Goal: Find specific page/section: Find specific page/section

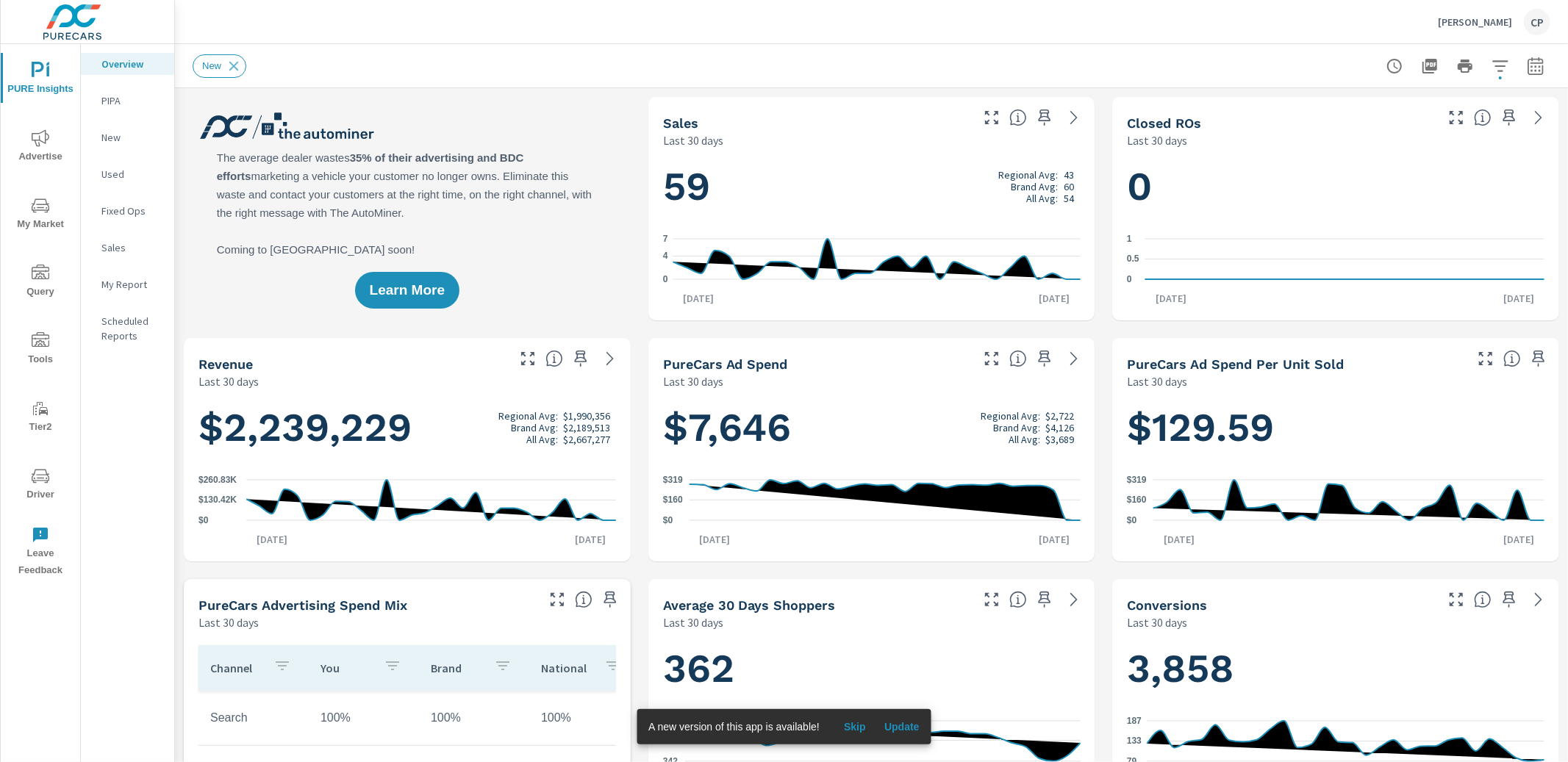
click at [60, 145] on span "Advertise" at bounding box center [41, 147] width 70 height 36
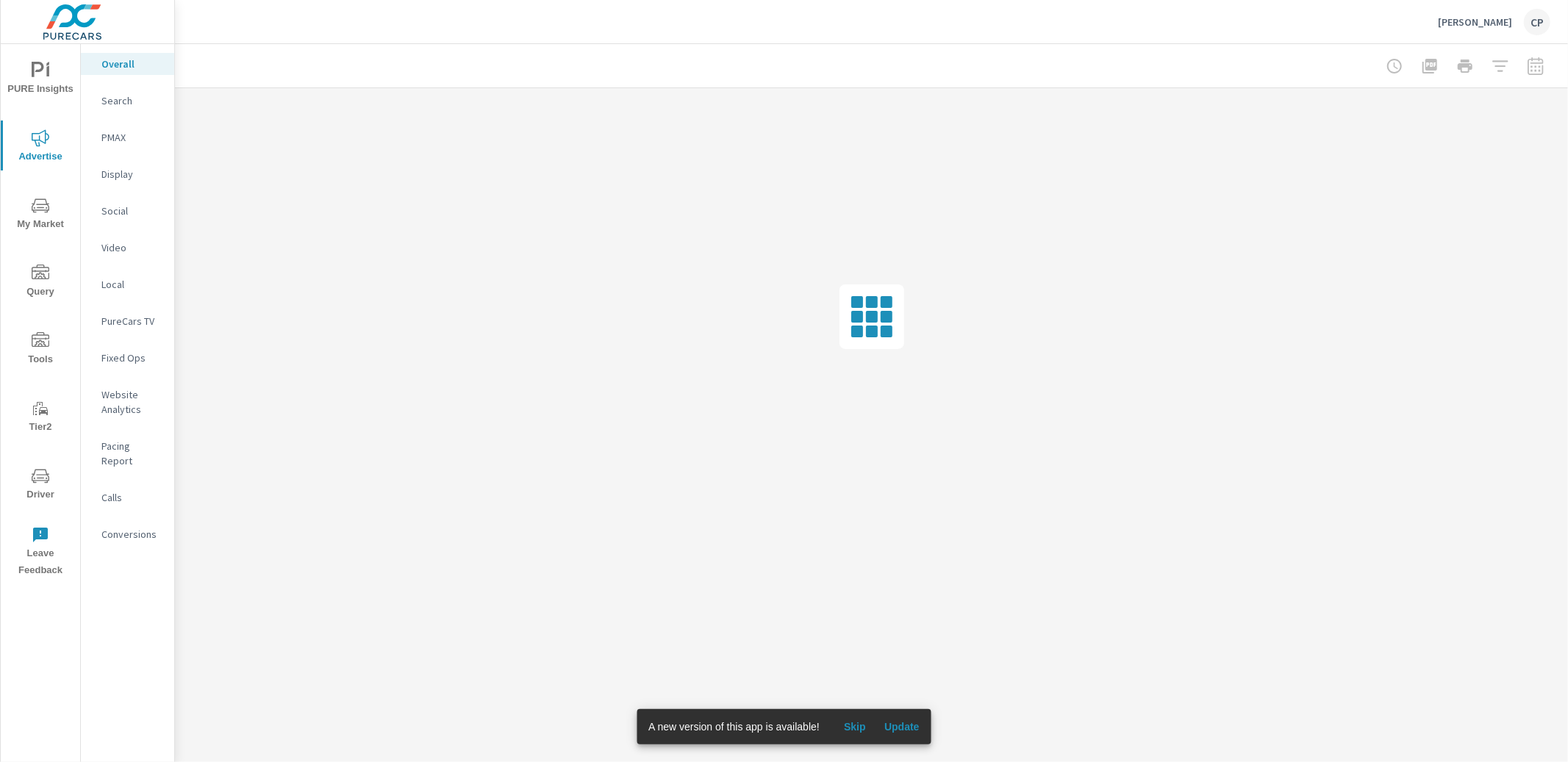
click at [131, 311] on div "PureCars TV" at bounding box center [127, 321] width 93 height 22
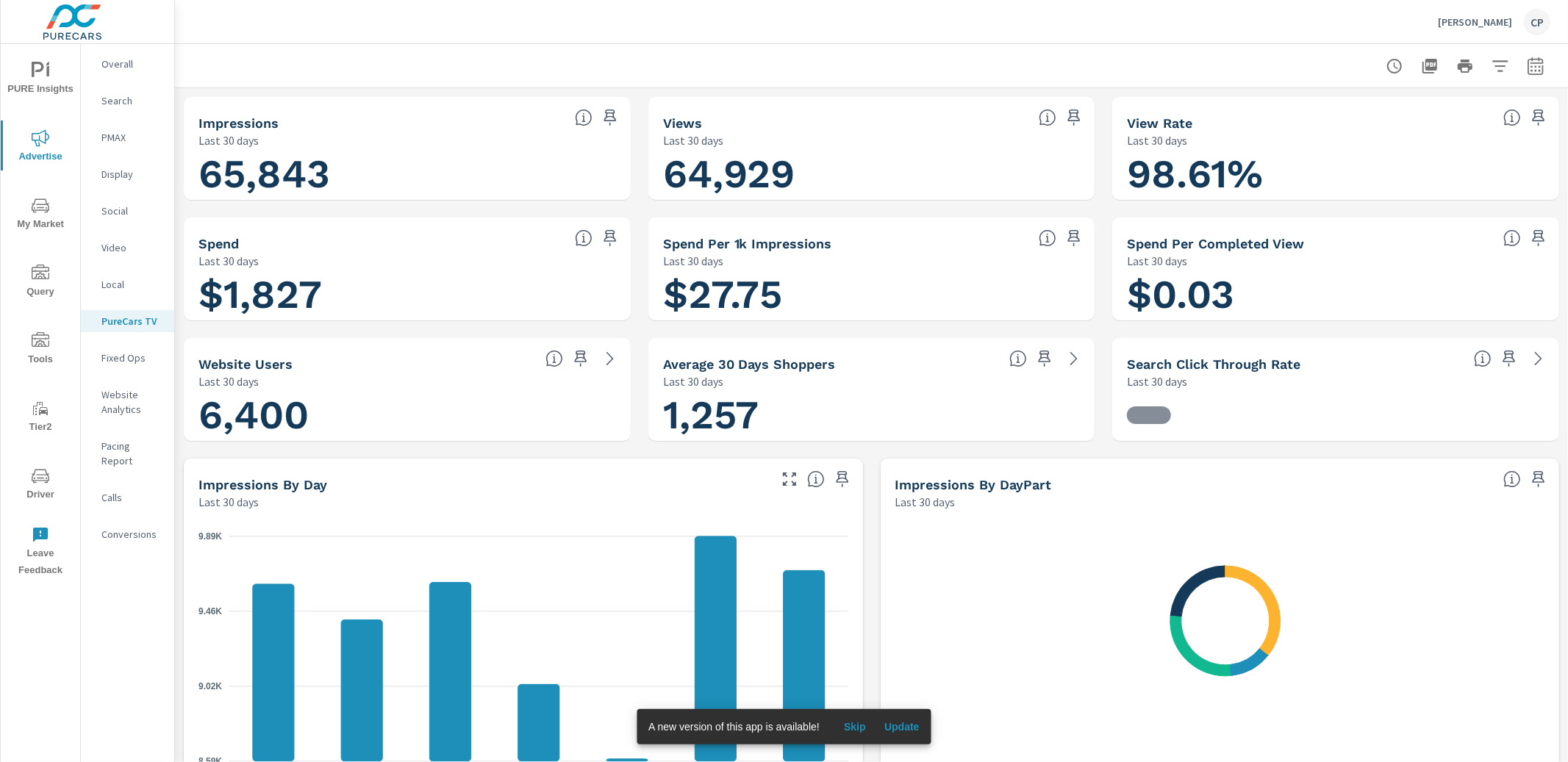
scroll to position [917, 0]
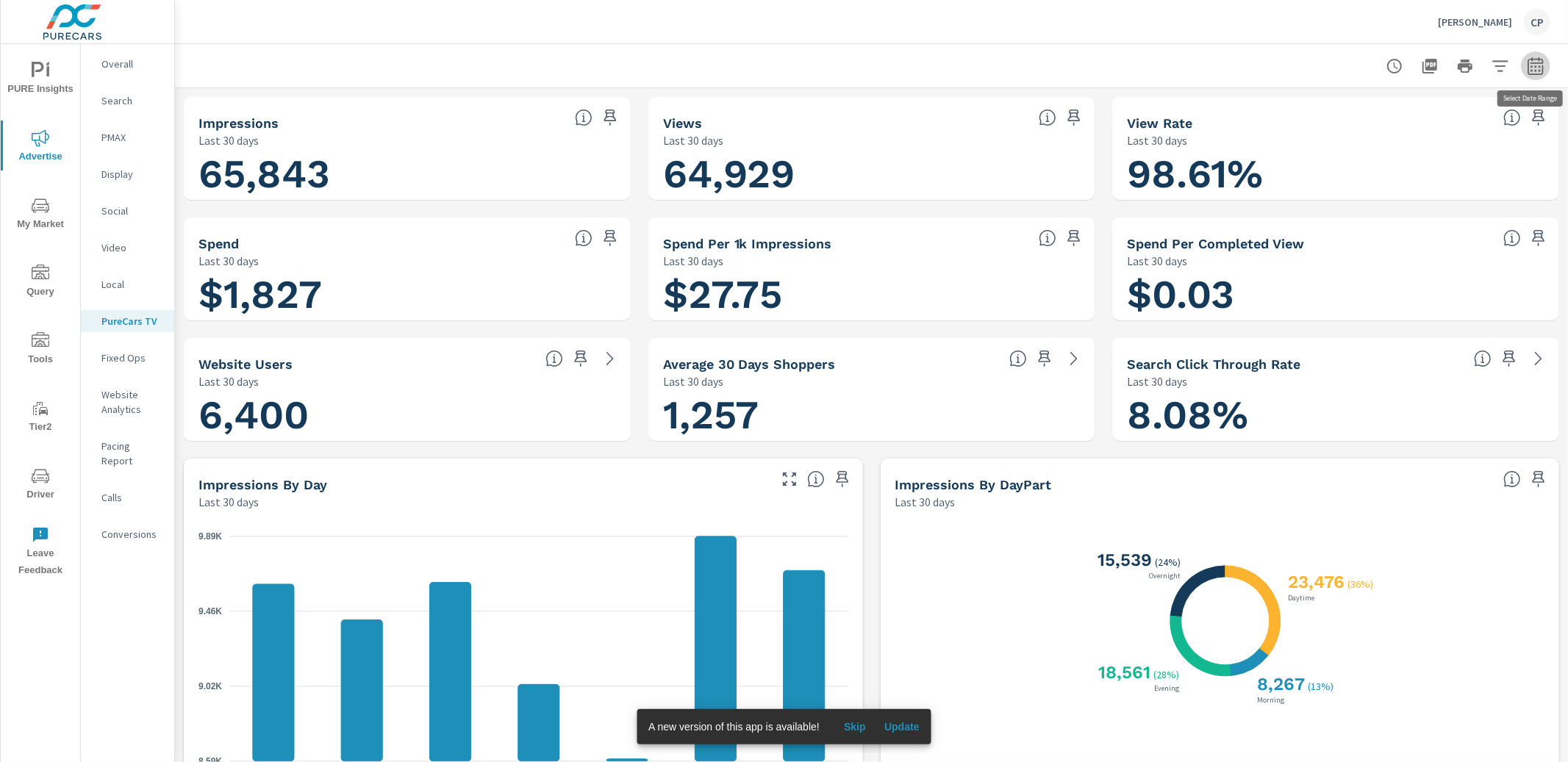
click at [1540, 64] on icon "button" at bounding box center [1535, 66] width 18 height 18
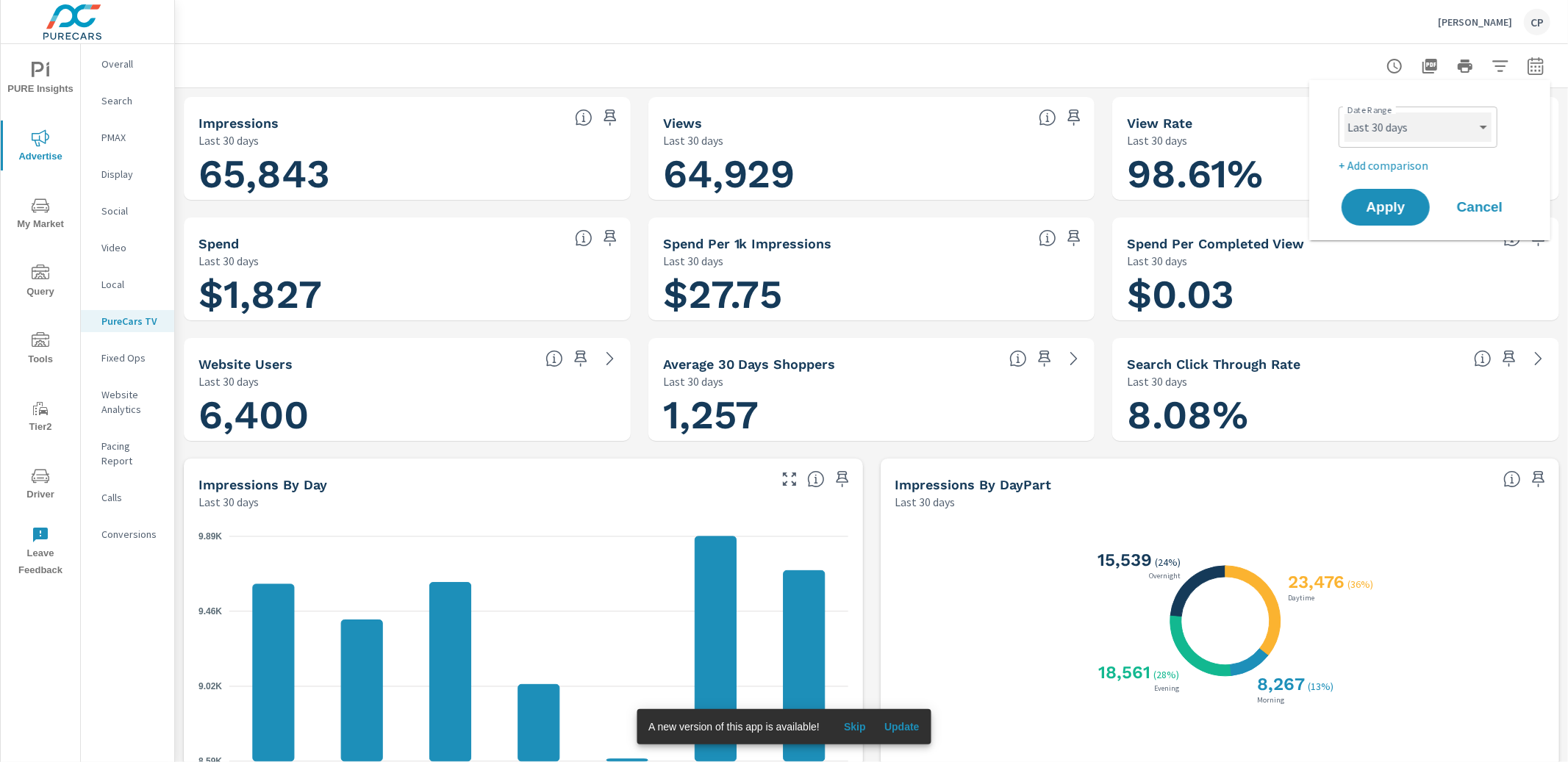
click at [1434, 135] on select "Custom Yesterday Last week Last 7 days Last 14 days Last 30 days Last 45 days L…" at bounding box center [1418, 128] width 147 height 30
click at [1397, 128] on select "Custom Yesterday Last week Last 7 days Last 14 days Last 30 days Last 45 days L…" at bounding box center [1418, 128] width 147 height 30
click at [1344, 113] on select "Custom Yesterday Last week Last 7 days Last 14 days Last 30 days Last 45 days L…" at bounding box center [1418, 128] width 147 height 30
select select "Month to date"
click at [1393, 219] on button "Apply" at bounding box center [1386, 207] width 91 height 38
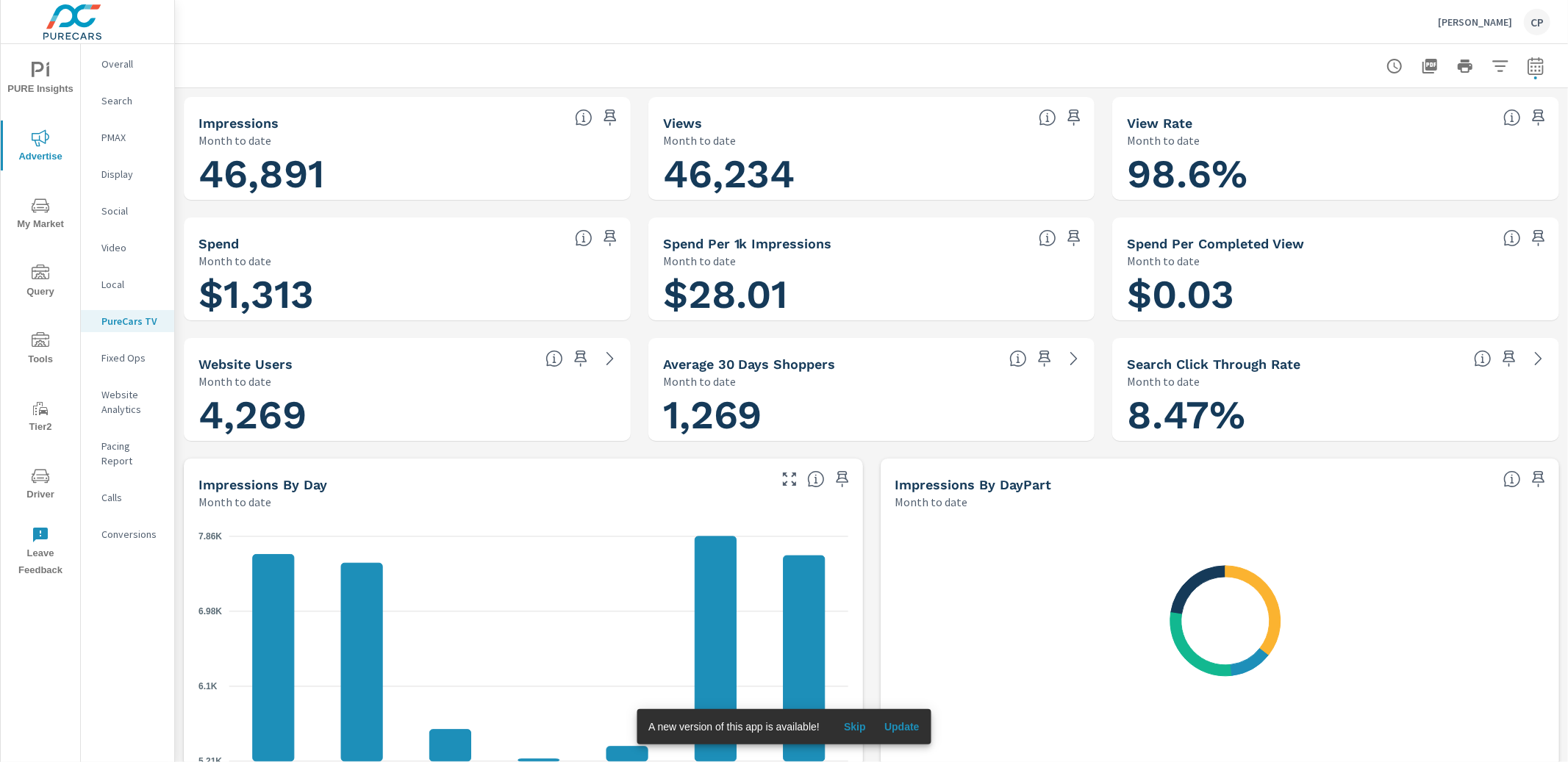
scroll to position [917, 0]
click at [1461, 24] on p "Gurley Leep Kia" at bounding box center [1475, 22] width 74 height 13
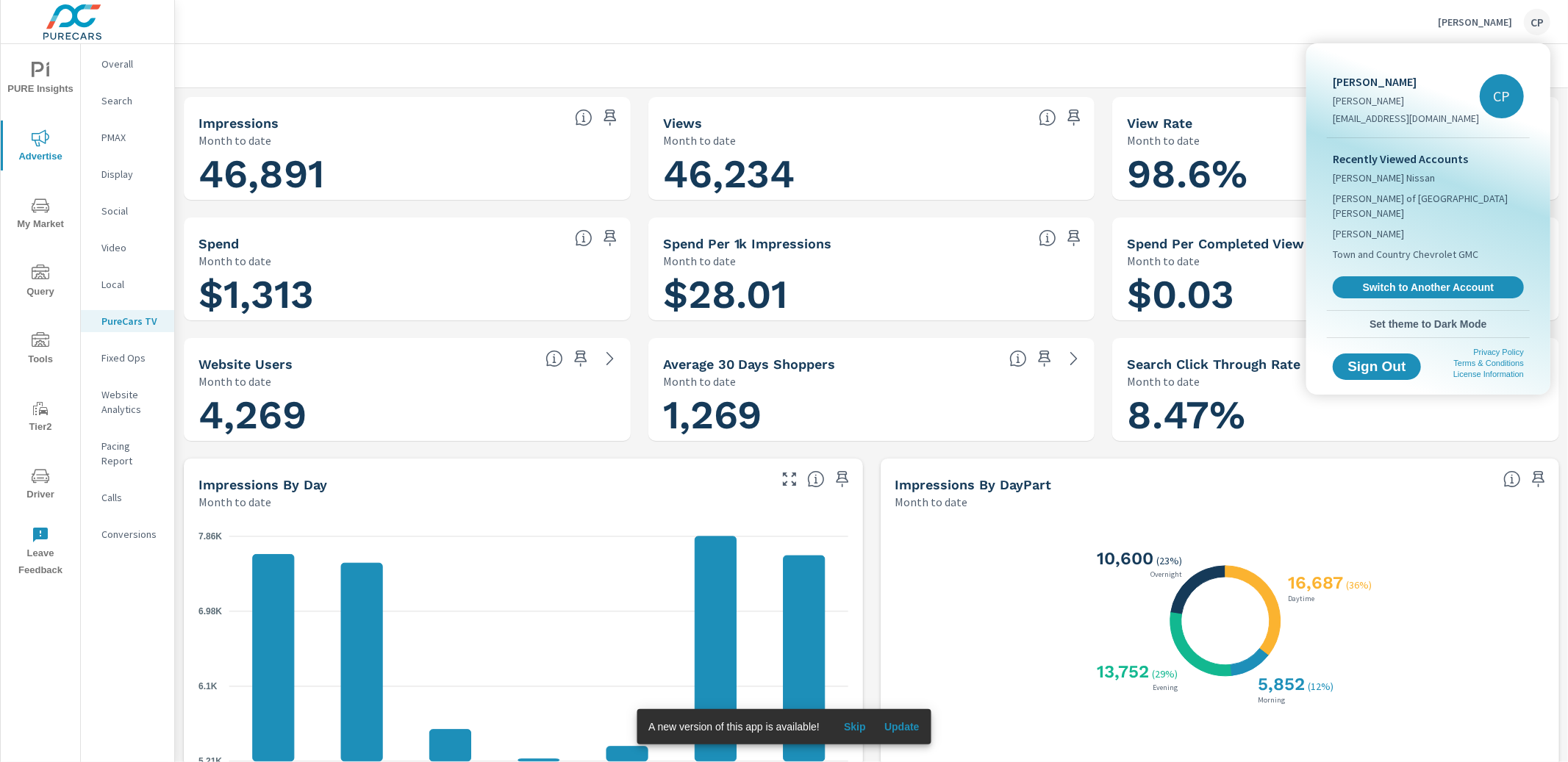
click at [1389, 280] on span "Switch to Another Account" at bounding box center [1428, 287] width 175 height 13
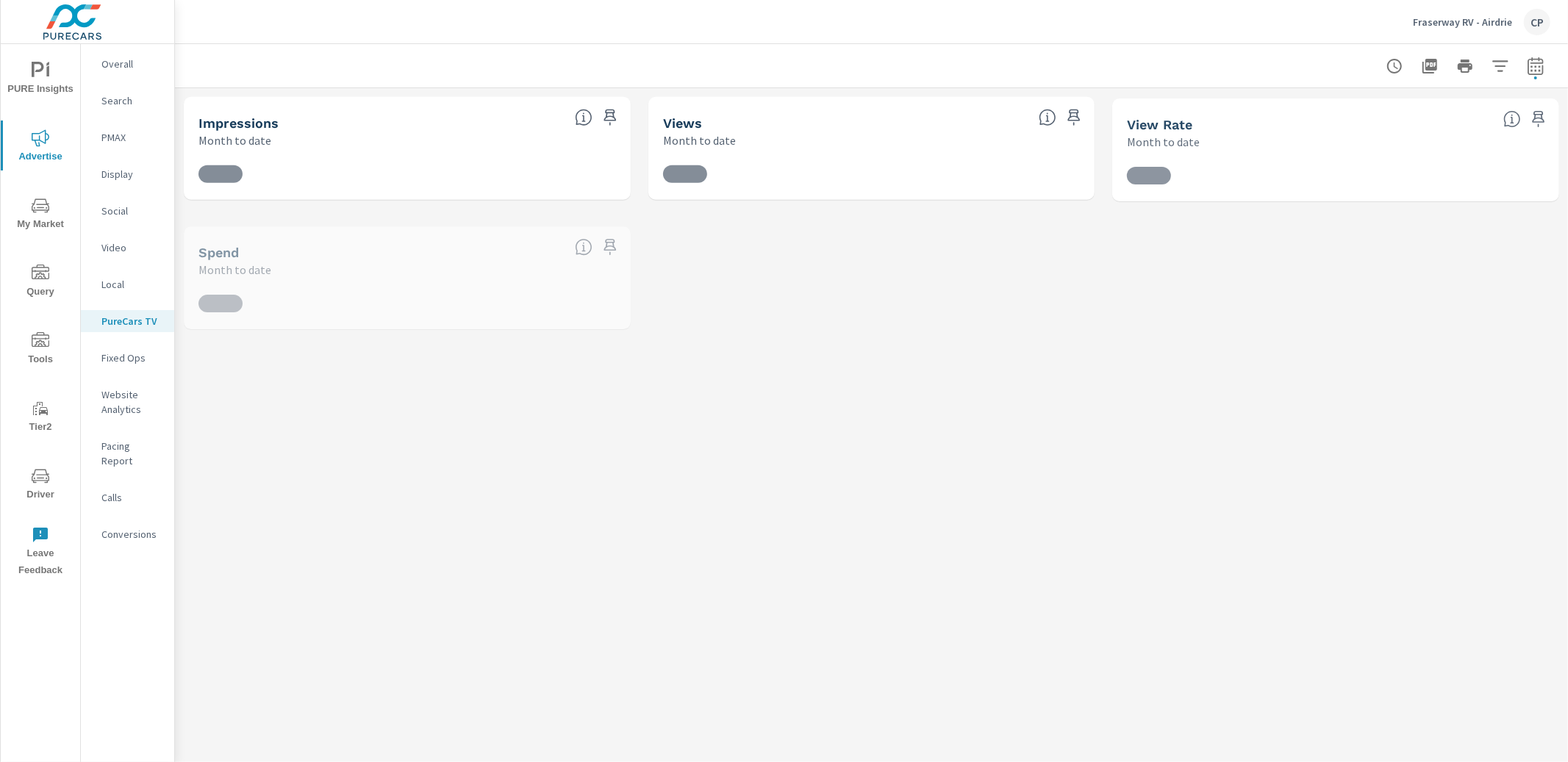
click at [112, 139] on p "PMAX" at bounding box center [132, 137] width 61 height 15
